Goal: Task Accomplishment & Management: Use online tool/utility

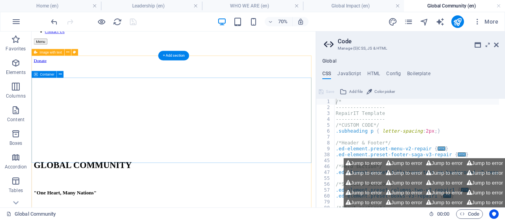
scroll to position [118, 0]
click at [61, 75] on icon at bounding box center [59, 75] width 3 height 6
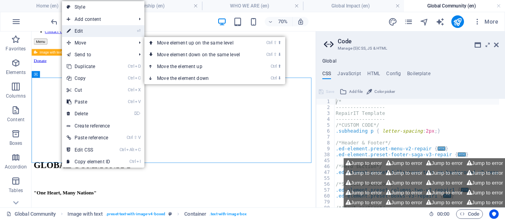
click at [88, 34] on link "⏎ Edit" at bounding box center [88, 31] width 53 height 12
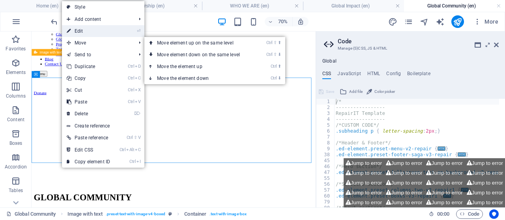
select select "px"
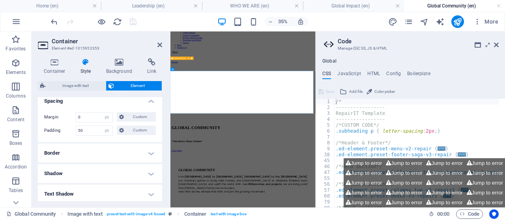
scroll to position [158, 0]
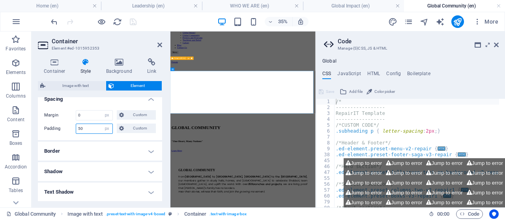
drag, startPoint x: 94, startPoint y: 129, endPoint x: 70, endPoint y: 127, distance: 23.7
click at [70, 127] on div "Padding 50 Default px rem % vh vw Custom Custom" at bounding box center [100, 129] width 112 height 10
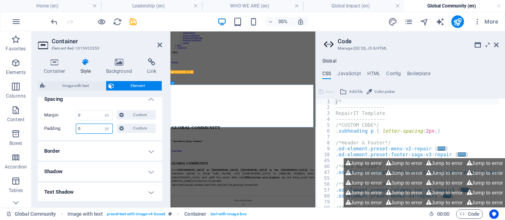
scroll to position [32, 0]
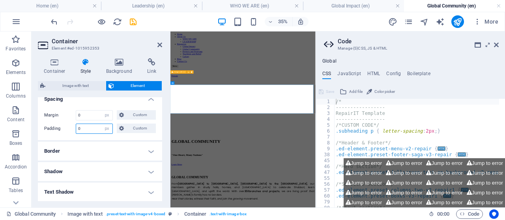
drag, startPoint x: 82, startPoint y: 129, endPoint x: 76, endPoint y: 129, distance: 5.9
click at [76, 129] on div "0 Default px rem % vh vw Custom" at bounding box center [94, 129] width 37 height 10
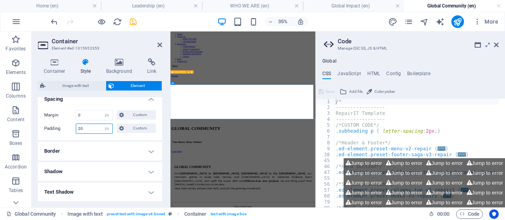
type input "20"
drag, startPoint x: 132, startPoint y: 21, endPoint x: 101, endPoint y: 55, distance: 46.1
click at [132, 21] on icon "save" at bounding box center [133, 21] width 9 height 9
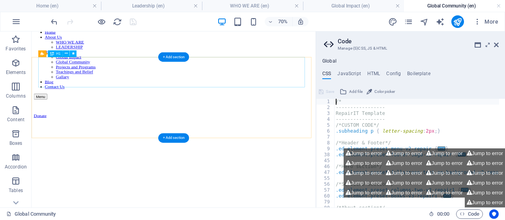
scroll to position [0, 0]
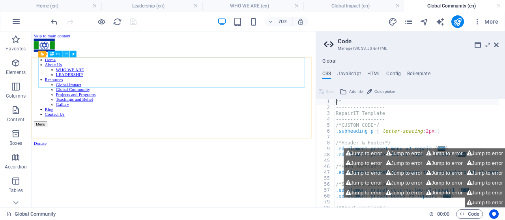
click at [66, 54] on icon at bounding box center [66, 54] width 3 height 6
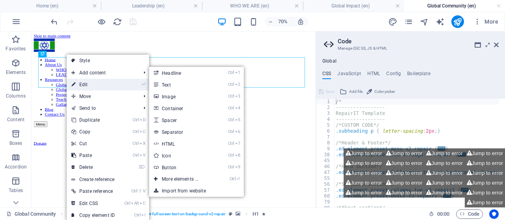
click at [81, 84] on link "⏎ Edit" at bounding box center [93, 85] width 53 height 12
select select "px"
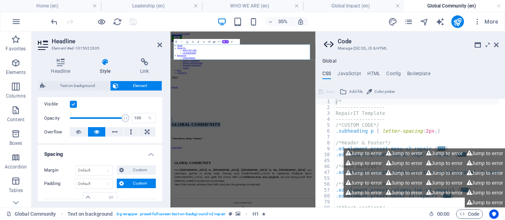
scroll to position [158, 0]
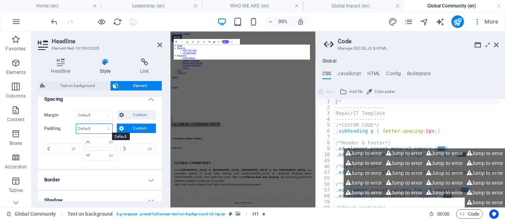
click at [106, 129] on select "Default px rem % vh vw Custom" at bounding box center [94, 128] width 36 height 9
click at [133, 128] on span "Custom" at bounding box center [139, 128] width 27 height 9
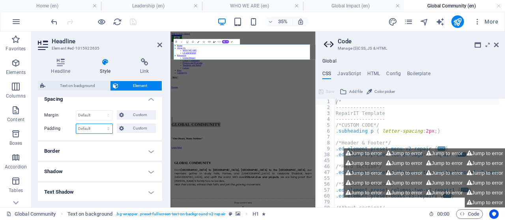
click at [103, 129] on select "Default px rem % vh vw Custom" at bounding box center [94, 128] width 36 height 9
drag, startPoint x: 103, startPoint y: 129, endPoint x: 126, endPoint y: 128, distance: 23.3
click at [103, 129] on select "Default px rem % vh vw Custom" at bounding box center [94, 128] width 36 height 9
click at [130, 127] on span "Custom" at bounding box center [139, 128] width 27 height 9
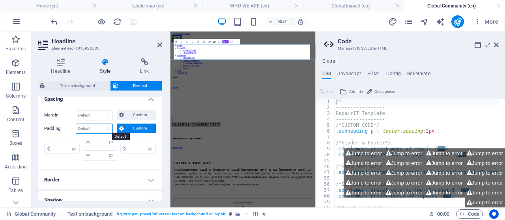
click at [102, 127] on select "Default px rem % vh vw Custom" at bounding box center [94, 128] width 36 height 9
select select "px"
click at [101, 124] on select "Default px rem % vh vw Custom" at bounding box center [94, 128] width 36 height 9
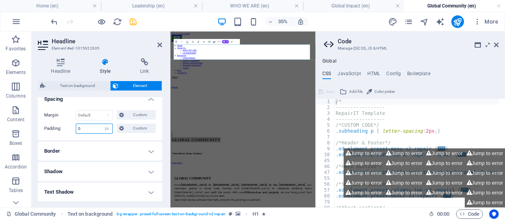
click at [88, 128] on input "number" at bounding box center [94, 128] width 36 height 9
type input "0"
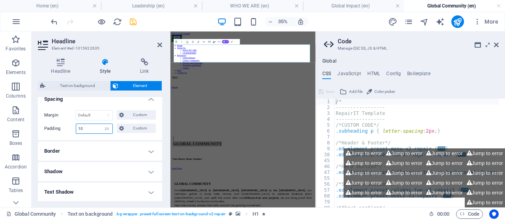
type input "1"
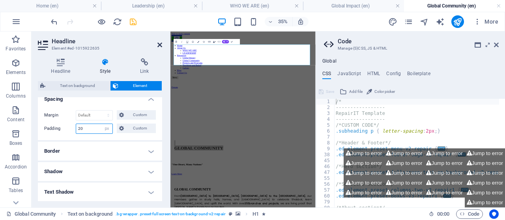
type input "20"
click at [160, 46] on icon at bounding box center [159, 45] width 5 height 6
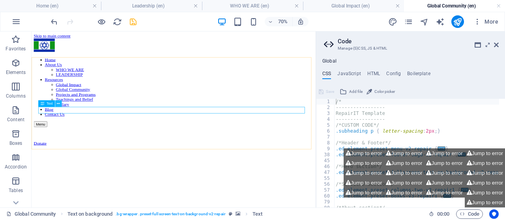
click at [58, 104] on icon at bounding box center [58, 104] width 3 height 6
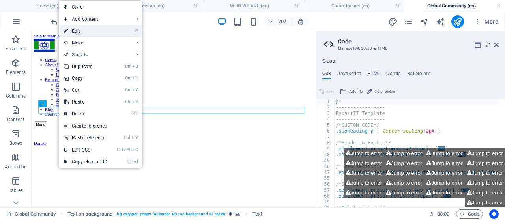
click at [80, 31] on link "⏎ Edit" at bounding box center [85, 31] width 53 height 12
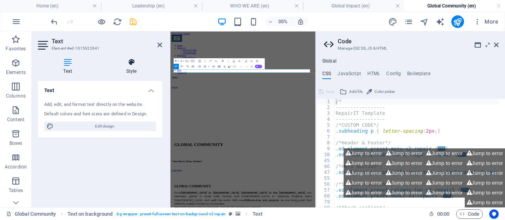
click at [130, 63] on icon at bounding box center [131, 62] width 61 height 8
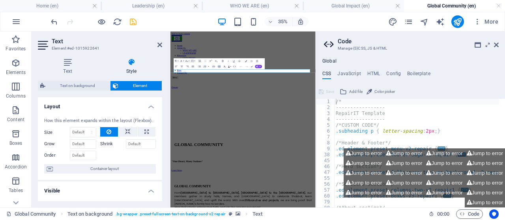
scroll to position [118, 0]
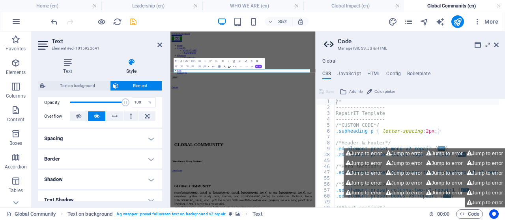
click at [115, 140] on h4 "Spacing" at bounding box center [100, 138] width 124 height 19
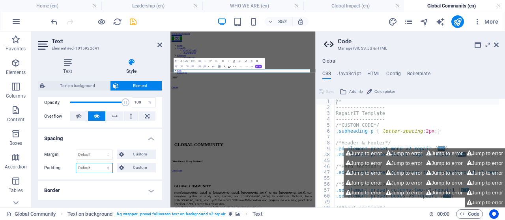
click at [94, 166] on select "Default px rem % vh vw Custom" at bounding box center [94, 168] width 36 height 9
select select "px"
click at [101, 164] on select "Default px rem % vh vw Custom" at bounding box center [94, 168] width 36 height 9
click at [92, 168] on input "number" at bounding box center [94, 168] width 36 height 9
type input "0"
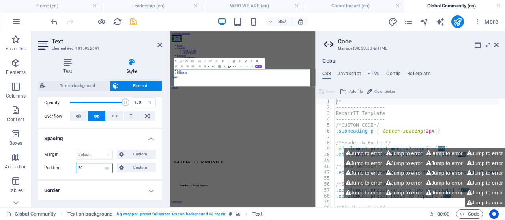
type input "5"
click at [94, 153] on select "Default auto px % rem vw vh Custom" at bounding box center [94, 154] width 36 height 9
select select "px"
click at [101, 150] on select "Default auto px % rem vw vh Custom" at bounding box center [94, 154] width 36 height 9
click at [106, 166] on select "Default px rem % vh vw Custom" at bounding box center [106, 168] width 11 height 9
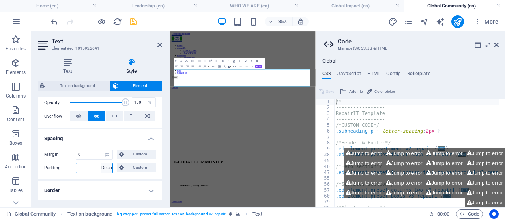
click at [101, 164] on select "Default px rem % vh vw Custom" at bounding box center [106, 168] width 11 height 9
select select "DISABLED_OPTION_VALUE"
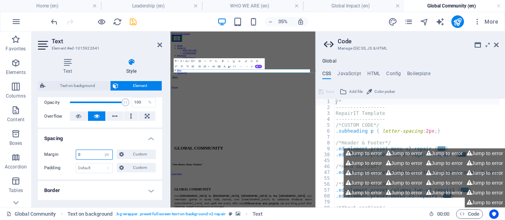
click at [95, 152] on input "number" at bounding box center [94, 154] width 36 height 9
type input "0"
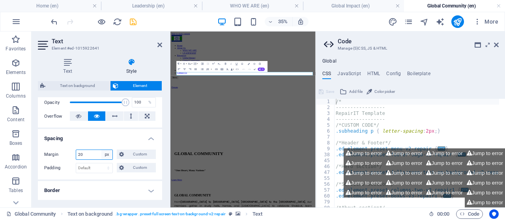
type input "20"
